Goal: Task Accomplishment & Management: Complete application form

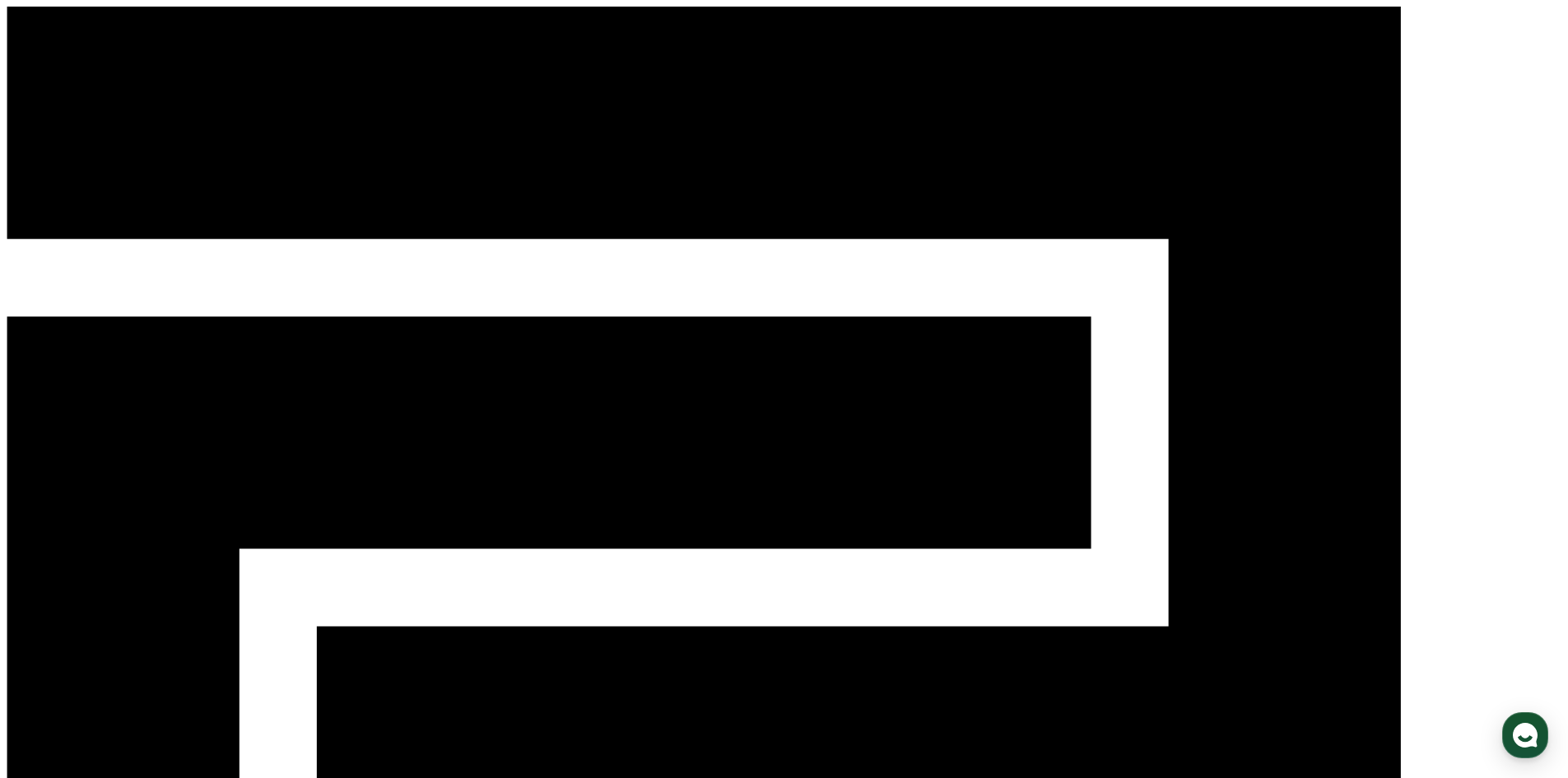
drag, startPoint x: 670, startPoint y: 292, endPoint x: 649, endPoint y: 281, distance: 23.7
